Goal: Task Accomplishment & Management: Use online tool/utility

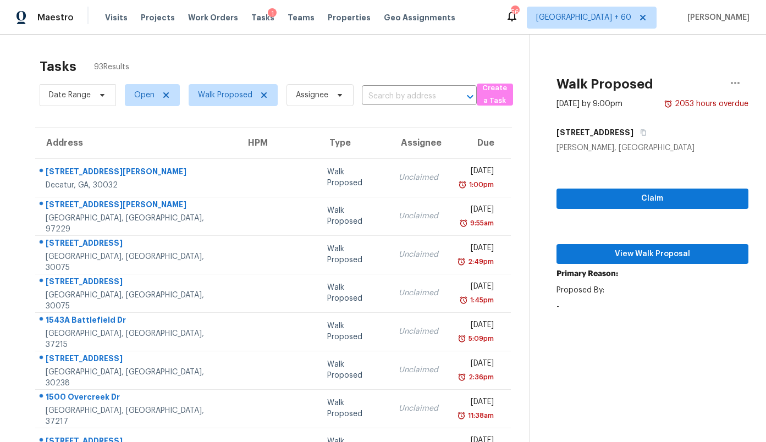
click at [234, 62] on div "Tasks 93 Results" at bounding box center [285, 66] width 490 height 29
click at [219, 93] on span "Walk Proposed" at bounding box center [225, 95] width 54 height 11
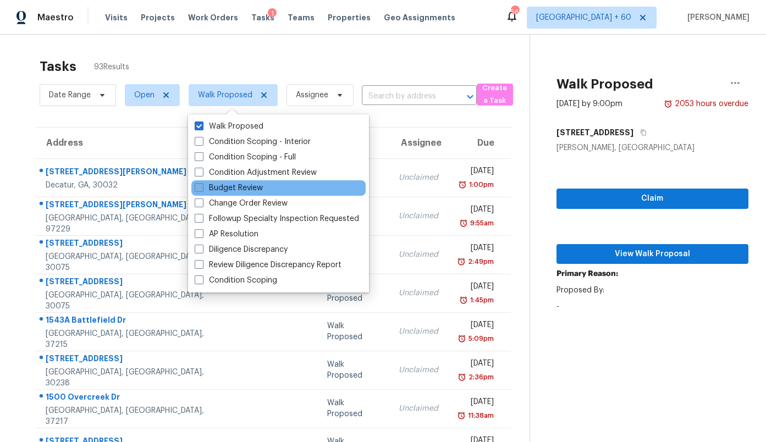
click at [233, 187] on label "Budget Review" at bounding box center [229, 187] width 68 height 11
click at [202, 187] on input "Budget Review" at bounding box center [198, 185] width 7 height 7
checkbox input "true"
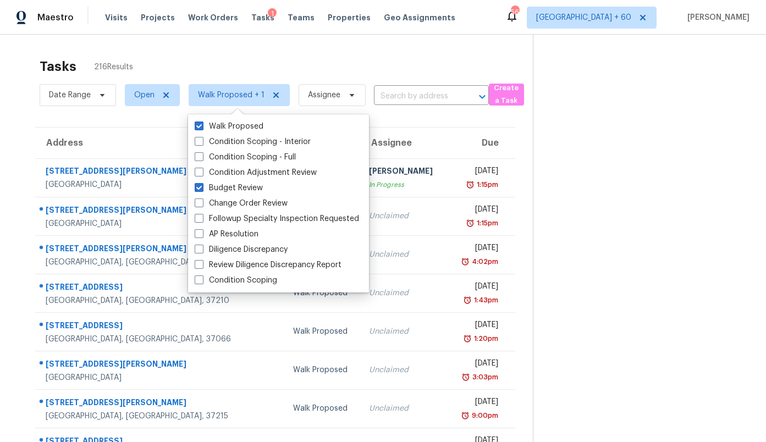
click at [393, 58] on div "Tasks 216 Results" at bounding box center [286, 66] width 493 height 29
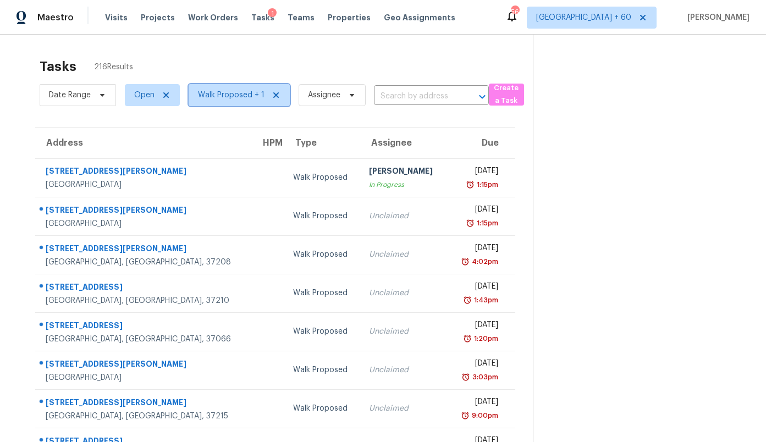
click at [219, 92] on span "Walk Proposed + 1" at bounding box center [231, 95] width 67 height 11
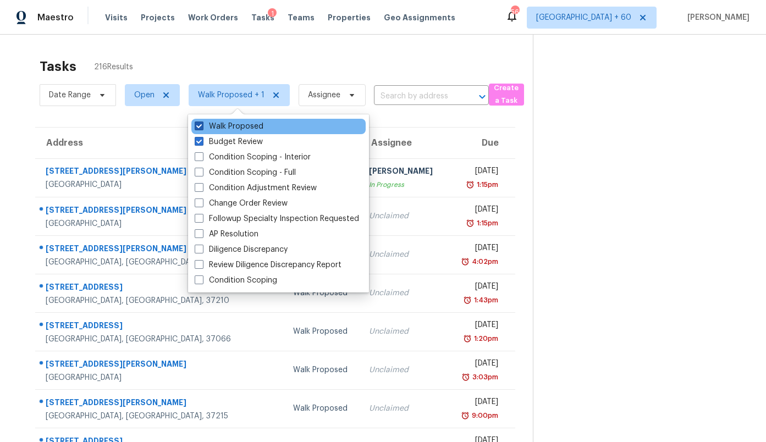
click at [219, 126] on label "Walk Proposed" at bounding box center [229, 126] width 69 height 11
click at [202, 126] on input "Walk Proposed" at bounding box center [198, 124] width 7 height 7
checkbox input "false"
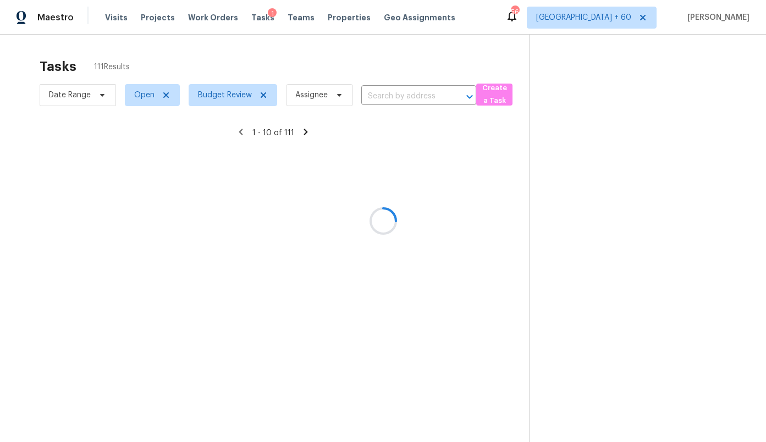
click at [367, 59] on div at bounding box center [383, 221] width 766 height 442
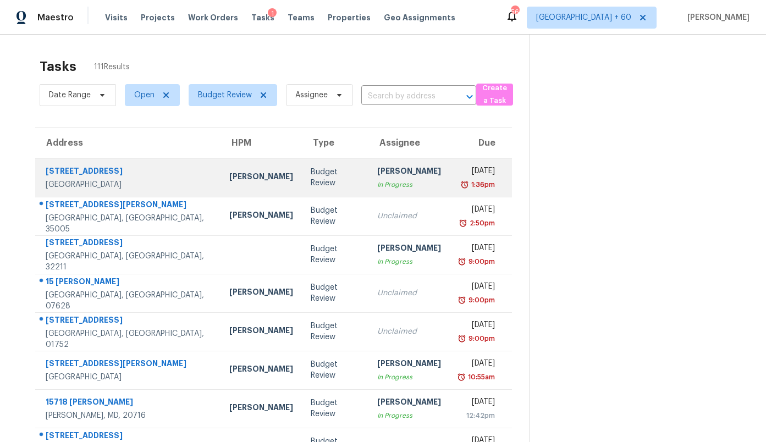
click at [311, 176] on div "Budget Review" at bounding box center [335, 178] width 49 height 22
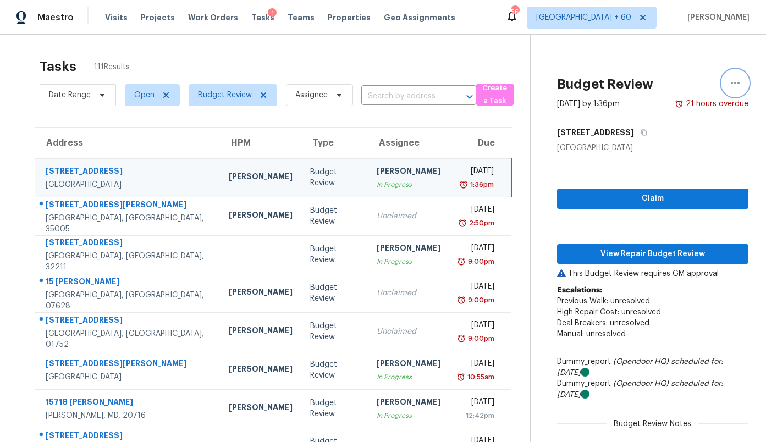
click at [734, 86] on icon "button" at bounding box center [734, 82] width 13 height 13
